Goal: Task Accomplishment & Management: Use online tool/utility

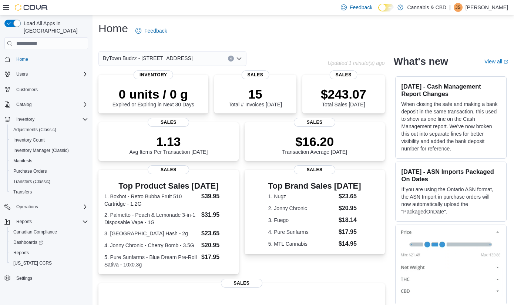
click at [241, 59] on icon "Open list of options" at bounding box center [239, 59] width 6 height 6
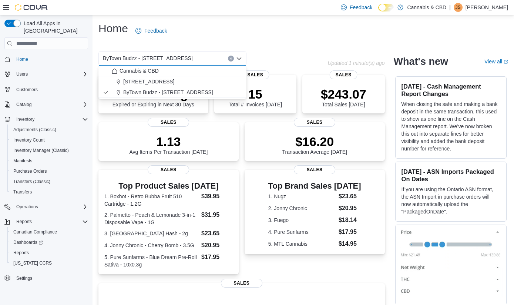
click at [174, 80] on span "[STREET_ADDRESS]" at bounding box center [148, 81] width 51 height 7
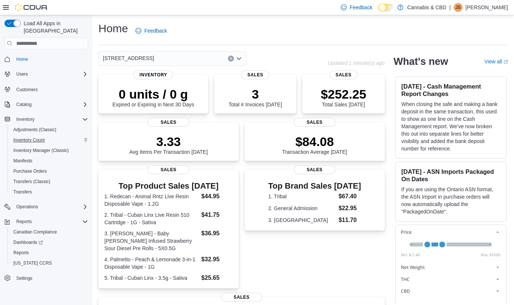
click at [33, 137] on span "Inventory Count" at bounding box center [28, 140] width 31 height 6
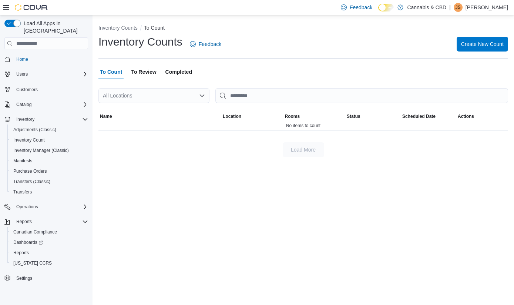
click at [149, 73] on span "To Review" at bounding box center [143, 71] width 25 height 15
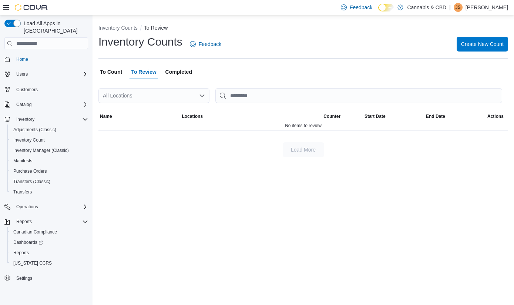
click at [119, 70] on span "To Count" at bounding box center [111, 71] width 22 height 15
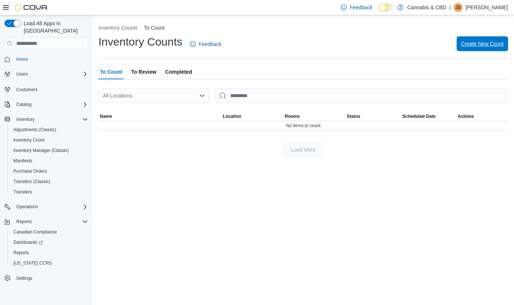
click at [495, 42] on span "Create New Count" at bounding box center [482, 43] width 43 height 7
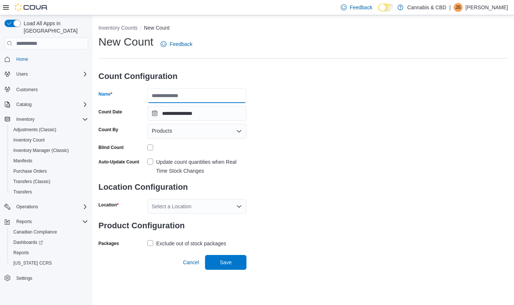
click at [214, 94] on input "Name" at bounding box center [196, 95] width 99 height 15
type input "**********"
click at [151, 160] on label "Update count quantities when Real Time Stock Changes" at bounding box center [196, 166] width 99 height 18
click at [241, 206] on icon "Open list of options" at bounding box center [239, 206] width 6 height 6
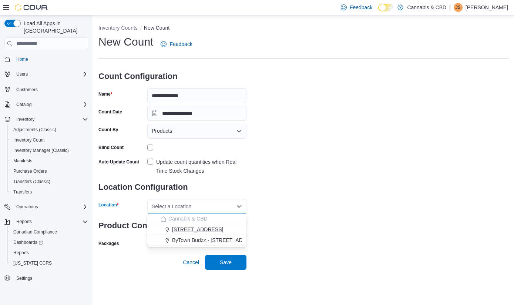
click at [201, 226] on span "[STREET_ADDRESS]" at bounding box center [197, 228] width 51 height 7
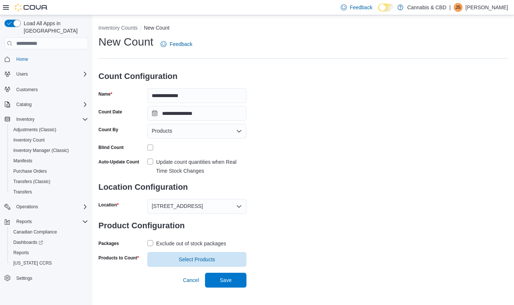
click at [148, 241] on label "Exclude out of stock packages" at bounding box center [186, 243] width 79 height 9
click at [191, 261] on span "Select Products" at bounding box center [197, 258] width 36 height 7
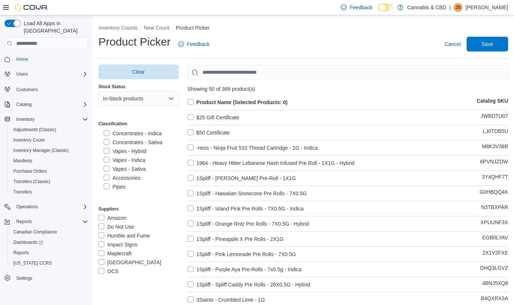
scroll to position [195, 0]
click at [107, 167] on label "Vapes - Sativa" at bounding box center [125, 168] width 42 height 9
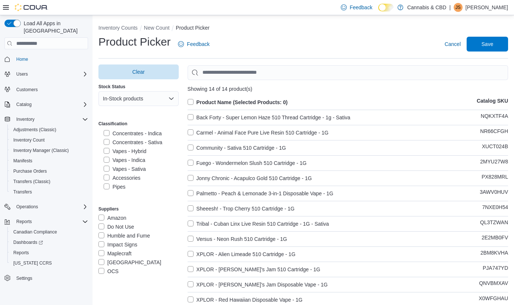
click at [105, 157] on label "Vapes - Indica" at bounding box center [124, 160] width 41 height 9
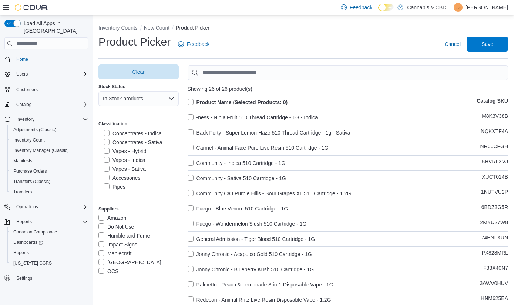
click at [105, 149] on label "Vapes - Hybrid" at bounding box center [125, 151] width 43 height 9
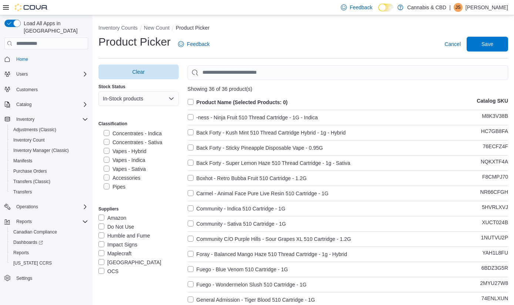
click at [191, 101] on label "Product Name (Selected Products: 0)" at bounding box center [238, 102] width 100 height 9
click at [484, 44] on span "Save" at bounding box center [488, 43] width 12 height 7
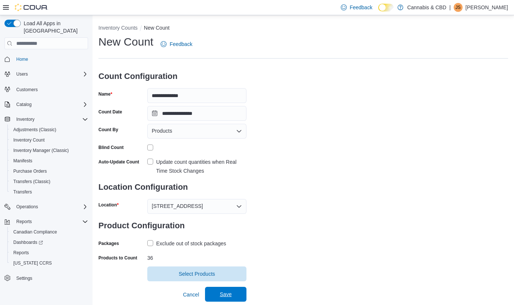
click at [228, 292] on span "Save" at bounding box center [226, 293] width 12 height 7
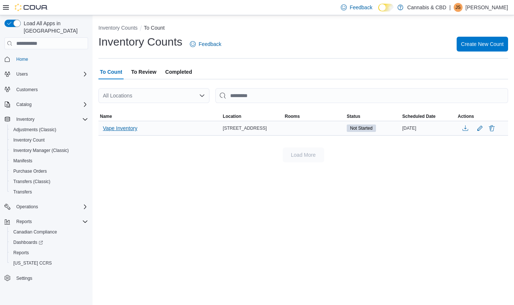
click at [126, 128] on span "Vape Inventory" at bounding box center [120, 127] width 34 height 7
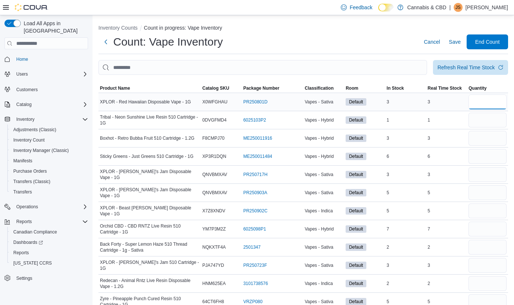
click at [491, 108] on input "number" at bounding box center [488, 101] width 38 height 15
click at [323, 89] on span "Classification" at bounding box center [319, 88] width 29 height 6
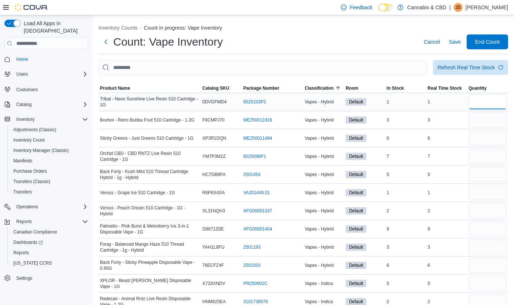
click at [484, 105] on input "number" at bounding box center [488, 101] width 38 height 15
type input "*"
click at [483, 123] on input "number" at bounding box center [488, 120] width 38 height 15
type input "*"
click at [488, 142] on input "number" at bounding box center [488, 138] width 38 height 15
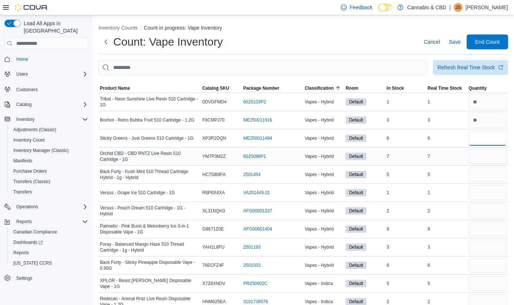
type input "*"
click at [488, 160] on input "number" at bounding box center [488, 156] width 38 height 15
type input "*"
click at [491, 179] on input "number" at bounding box center [488, 174] width 38 height 15
type input "*"
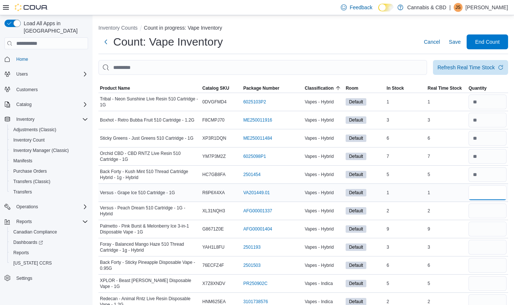
click at [492, 196] on input "number" at bounding box center [488, 192] width 38 height 15
type input "*"
click at [494, 211] on input "number" at bounding box center [488, 210] width 38 height 15
click at [486, 191] on input "number" at bounding box center [488, 192] width 38 height 15
type input "*"
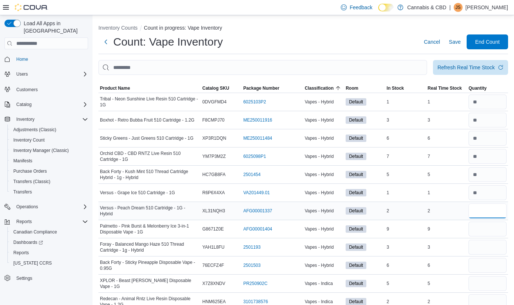
click at [485, 213] on input "number" at bounding box center [488, 210] width 38 height 15
type input "*"
click at [484, 225] on input "number" at bounding box center [488, 228] width 38 height 15
type input "*"
click at [479, 246] on input "number" at bounding box center [488, 247] width 38 height 15
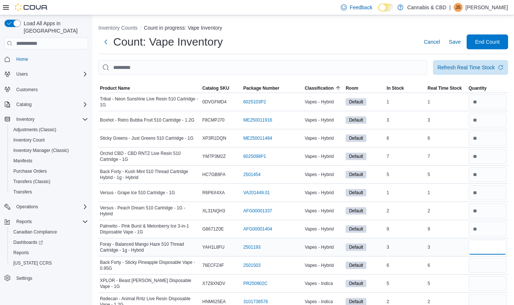
type input "*"
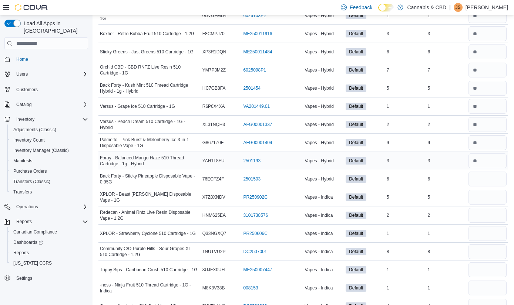
scroll to position [98, 0]
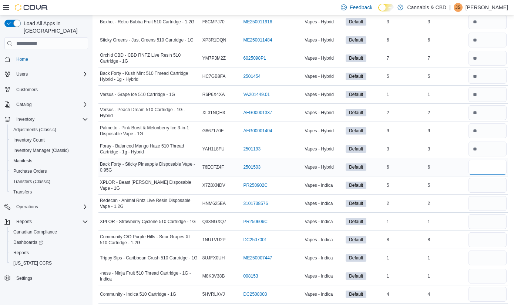
click at [481, 168] on input "number" at bounding box center [488, 167] width 38 height 15
type input "*"
click at [479, 183] on input "number" at bounding box center [488, 185] width 38 height 15
type input "*"
click at [479, 200] on input "number" at bounding box center [488, 203] width 38 height 15
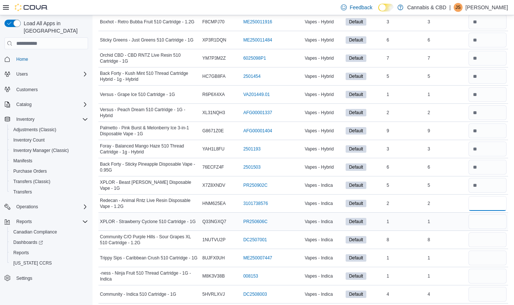
type input "*"
click at [482, 220] on input "number" at bounding box center [488, 221] width 38 height 15
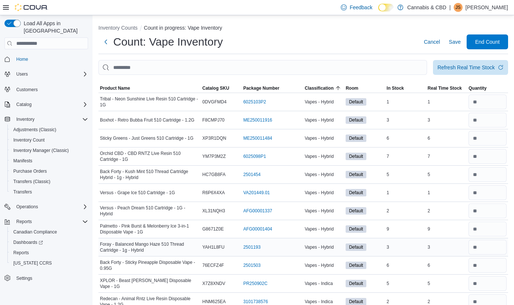
scroll to position [0, 0]
click at [466, 69] on div "Refresh Real Time Stock" at bounding box center [466, 66] width 57 height 7
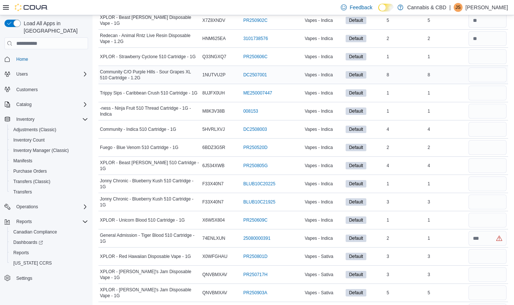
scroll to position [264, 0]
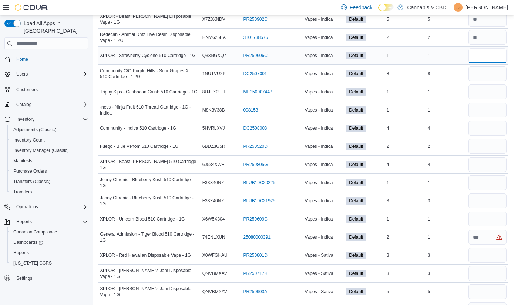
click at [483, 60] on input "number" at bounding box center [488, 55] width 38 height 15
type input "*"
click at [482, 73] on input "number" at bounding box center [488, 73] width 38 height 15
type input "*"
click at [493, 95] on input "number" at bounding box center [488, 91] width 38 height 15
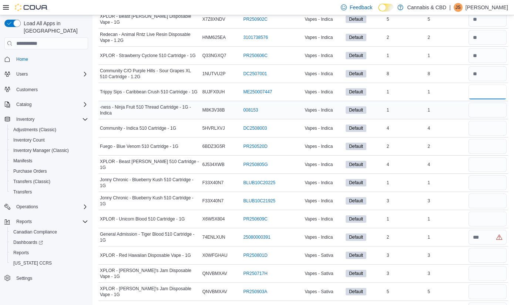
type input "*"
click at [487, 115] on input "number" at bounding box center [488, 110] width 38 height 15
type input "*"
click at [488, 134] on input "number" at bounding box center [488, 128] width 38 height 15
type input "*"
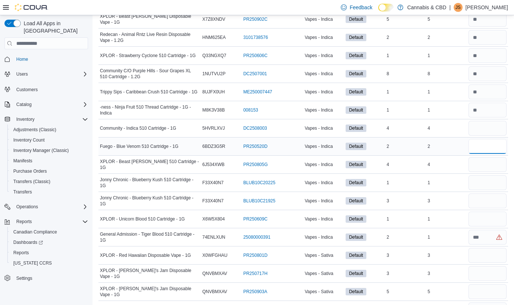
click at [490, 147] on input "number" at bounding box center [488, 146] width 38 height 15
type input "*"
click at [494, 163] on input "number" at bounding box center [488, 164] width 38 height 15
type input "*"
click at [494, 180] on input "number" at bounding box center [488, 182] width 38 height 15
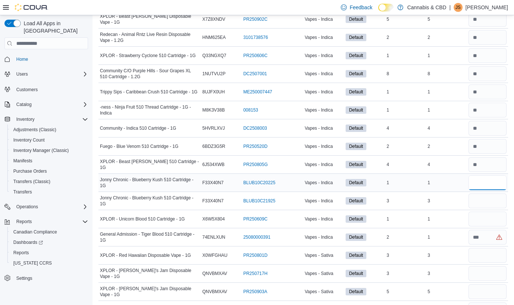
type input "*"
click at [496, 191] on div at bounding box center [487, 183] width 41 height 18
click at [496, 197] on input "number" at bounding box center [488, 200] width 38 height 15
type input "*"
click at [494, 220] on input "number" at bounding box center [488, 218] width 38 height 15
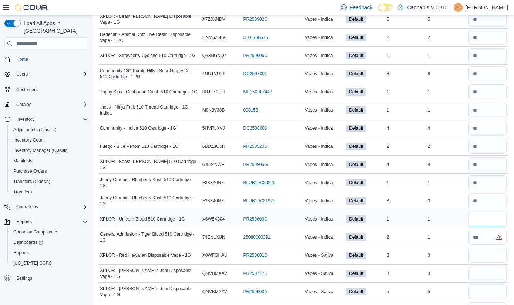
type input "*"
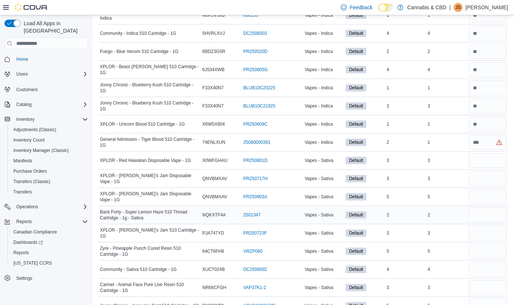
scroll to position [362, 0]
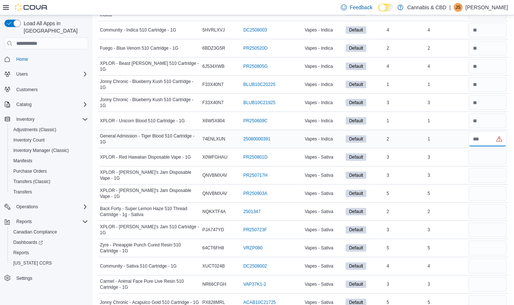
click at [487, 138] on input "number" at bounding box center [488, 138] width 38 height 15
type input "*"
click at [487, 154] on input "number" at bounding box center [488, 157] width 38 height 15
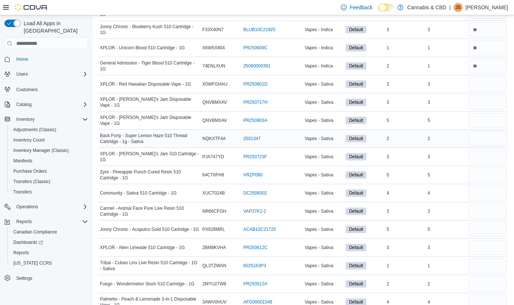
scroll to position [431, 0]
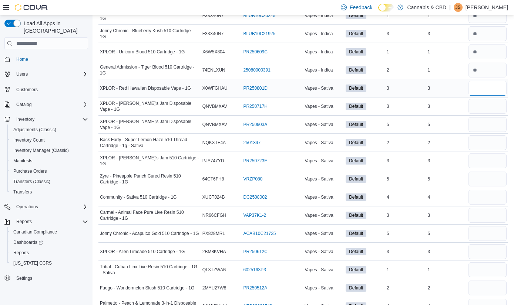
click at [480, 92] on input "number" at bounding box center [488, 88] width 38 height 15
type input "*"
click at [479, 113] on input "number" at bounding box center [488, 106] width 38 height 15
type input "*"
click at [477, 128] on input "number" at bounding box center [488, 124] width 38 height 15
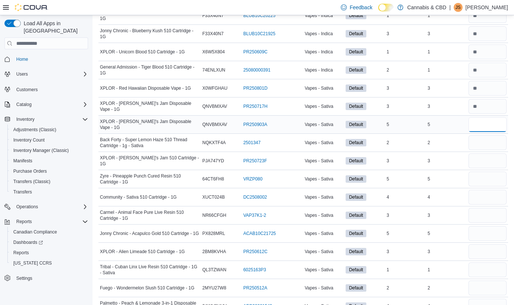
type input "*"
click at [480, 147] on input "number" at bounding box center [488, 142] width 38 height 15
type input "*"
click at [482, 160] on input "number" at bounding box center [488, 160] width 38 height 15
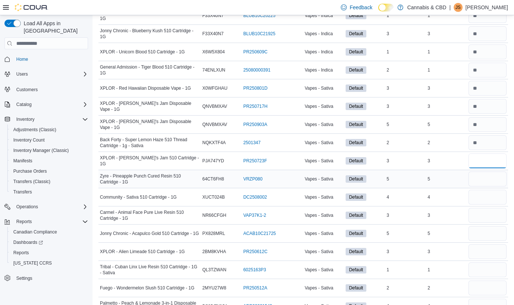
type input "*"
click at [485, 174] on input "number" at bounding box center [488, 178] width 38 height 15
type input "*"
click at [485, 196] on input "number" at bounding box center [488, 197] width 38 height 15
type input "*"
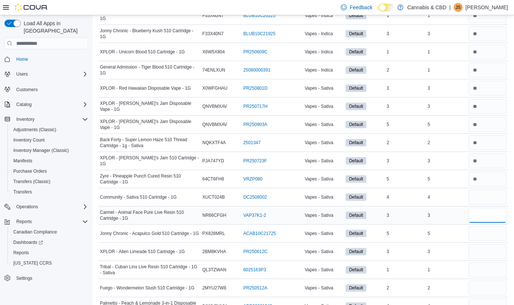
click at [485, 214] on input "number" at bounding box center [488, 215] width 38 height 15
type input "*"
click at [487, 231] on input "number" at bounding box center [488, 233] width 38 height 15
type input "*"
click at [487, 247] on input "number" at bounding box center [488, 251] width 38 height 15
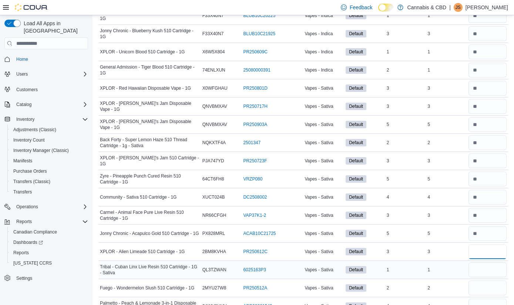
type input "*"
click at [488, 264] on input "number" at bounding box center [488, 269] width 38 height 15
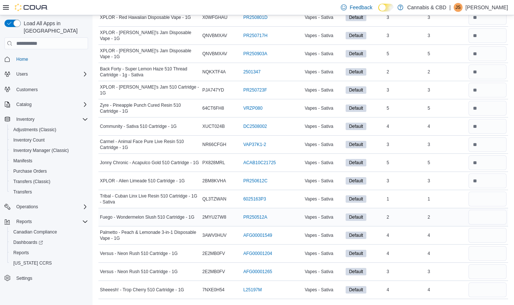
scroll to position [502, 0]
click at [489, 200] on input "number" at bounding box center [488, 198] width 38 height 15
type input "*"
click at [491, 214] on input "number" at bounding box center [488, 217] width 38 height 15
type input "*"
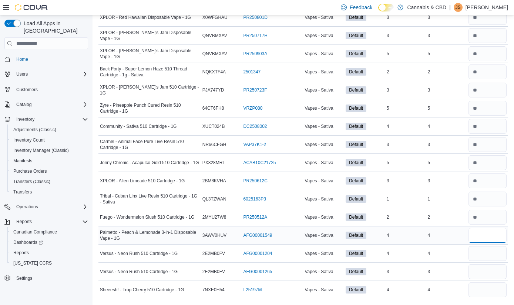
click at [492, 235] on input "number" at bounding box center [488, 235] width 38 height 15
type input "*"
click at [492, 254] on input "number" at bounding box center [488, 253] width 38 height 15
type input "*"
click at [492, 272] on input "number" at bounding box center [488, 271] width 38 height 15
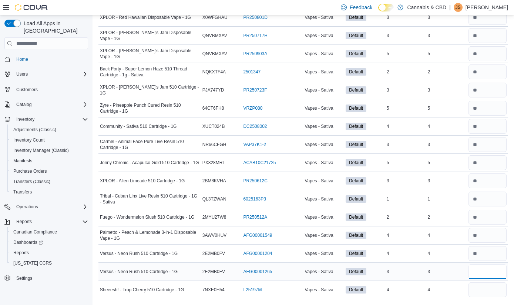
type input "*"
click at [490, 290] on input "number" at bounding box center [488, 289] width 38 height 15
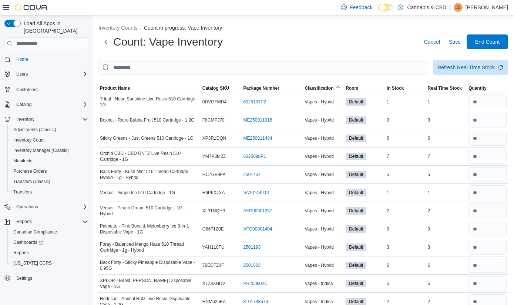
scroll to position [0, 0]
type input "*"
click at [455, 42] on span "Save" at bounding box center [455, 41] width 12 height 7
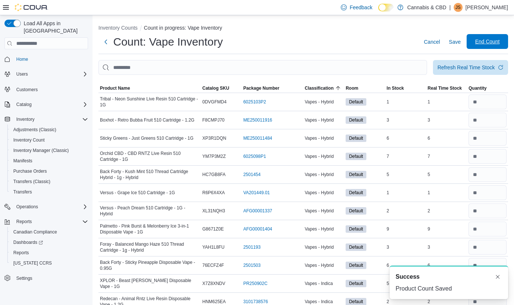
scroll to position [1, 0]
click at [486, 43] on span "End Count" at bounding box center [487, 41] width 24 height 7
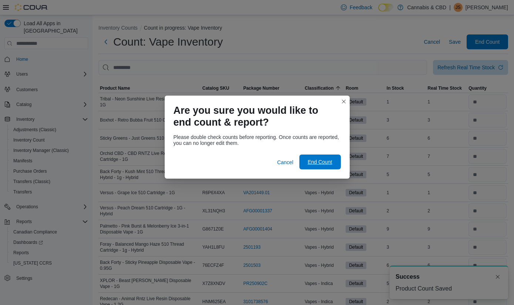
click at [323, 163] on span "End Count" at bounding box center [320, 161] width 24 height 7
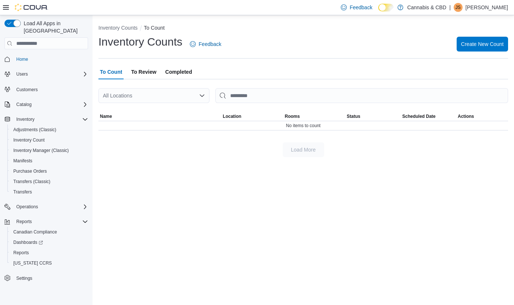
click at [137, 71] on span "To Review" at bounding box center [143, 71] width 25 height 15
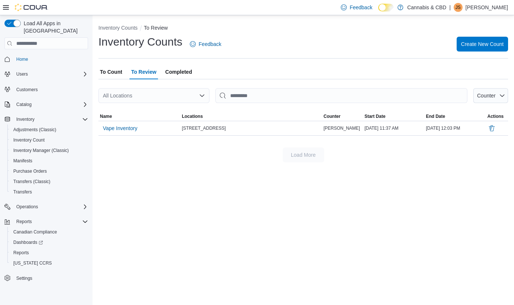
click at [139, 72] on span "To Review" at bounding box center [143, 71] width 25 height 15
click at [127, 126] on span "Vape Inventory" at bounding box center [120, 127] width 34 height 7
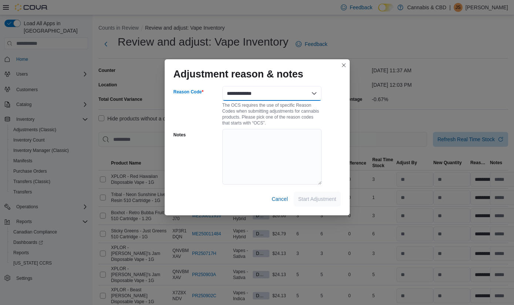
select select "**********"
click at [317, 202] on span "Start Adjustment" at bounding box center [317, 198] width 38 height 15
select select "**********"
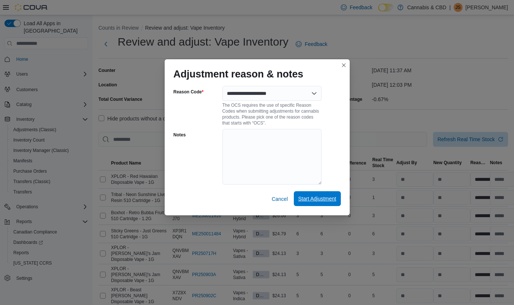
select select "**********"
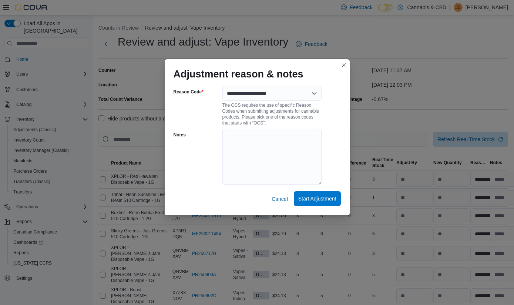
select select "**********"
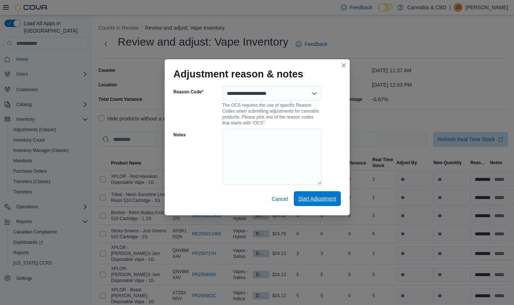
select select "**********"
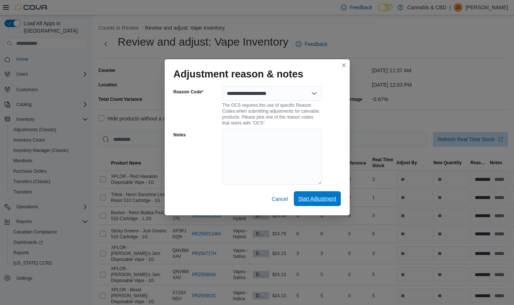
select select "**********"
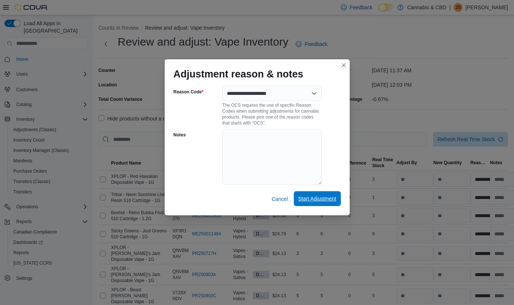
select select "**********"
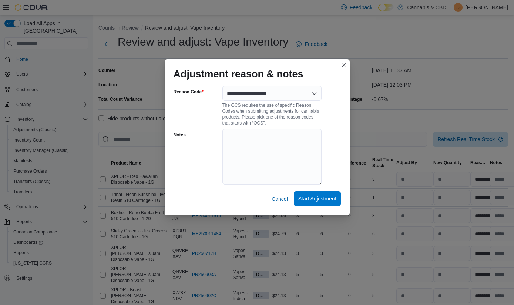
select select "**********"
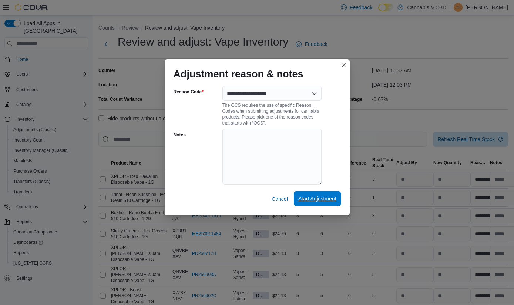
select select "**********"
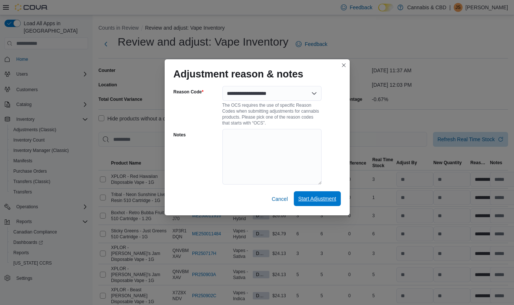
select select "**********"
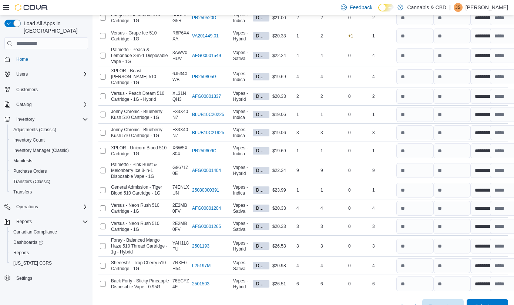
scroll to position [635, 0]
click at [482, 303] on span "Submit" at bounding box center [483, 306] width 16 height 7
click at [469, 255] on span "Submit Adjustments" at bounding box center [464, 258] width 46 height 7
